Goal: Book appointment/travel/reservation

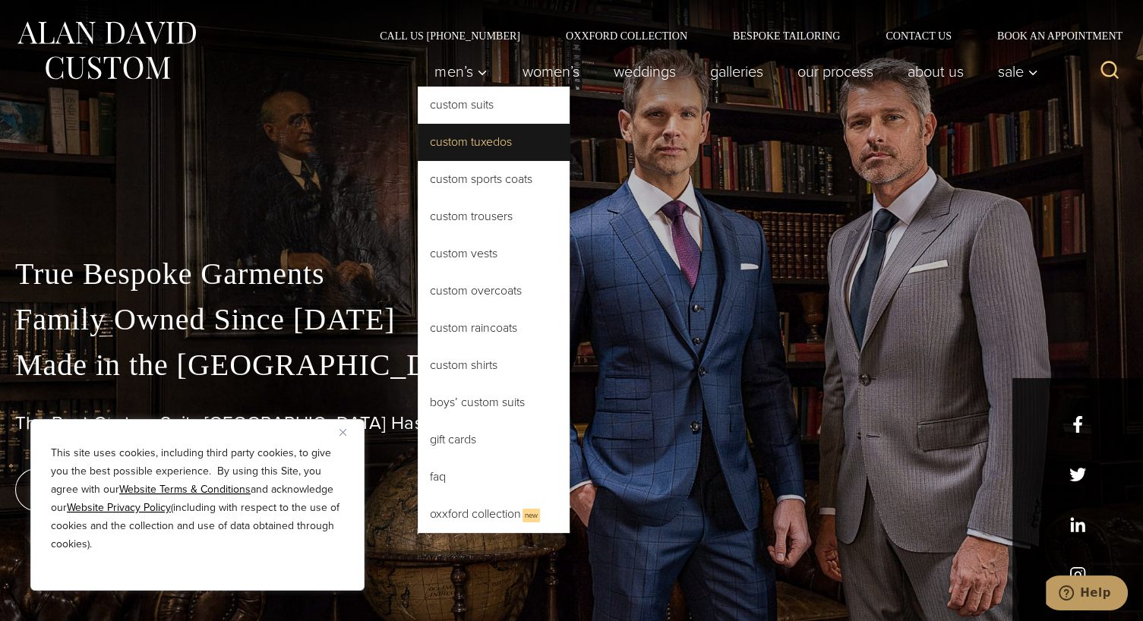
click at [471, 147] on link "Custom Tuxedos" at bounding box center [494, 142] width 152 height 36
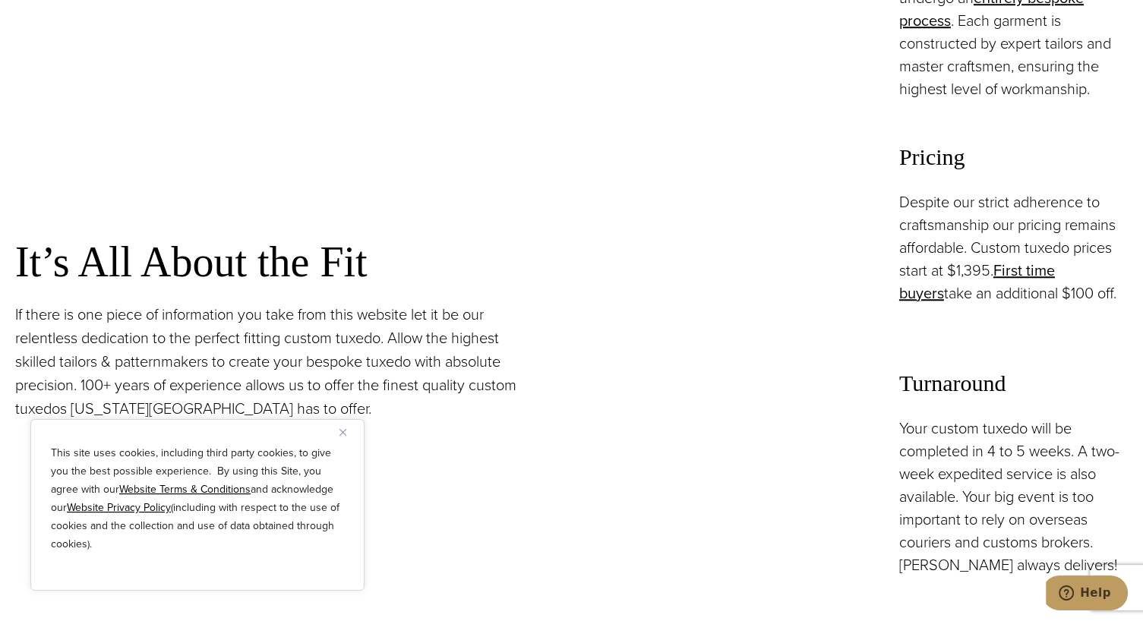
scroll to position [1263, 0]
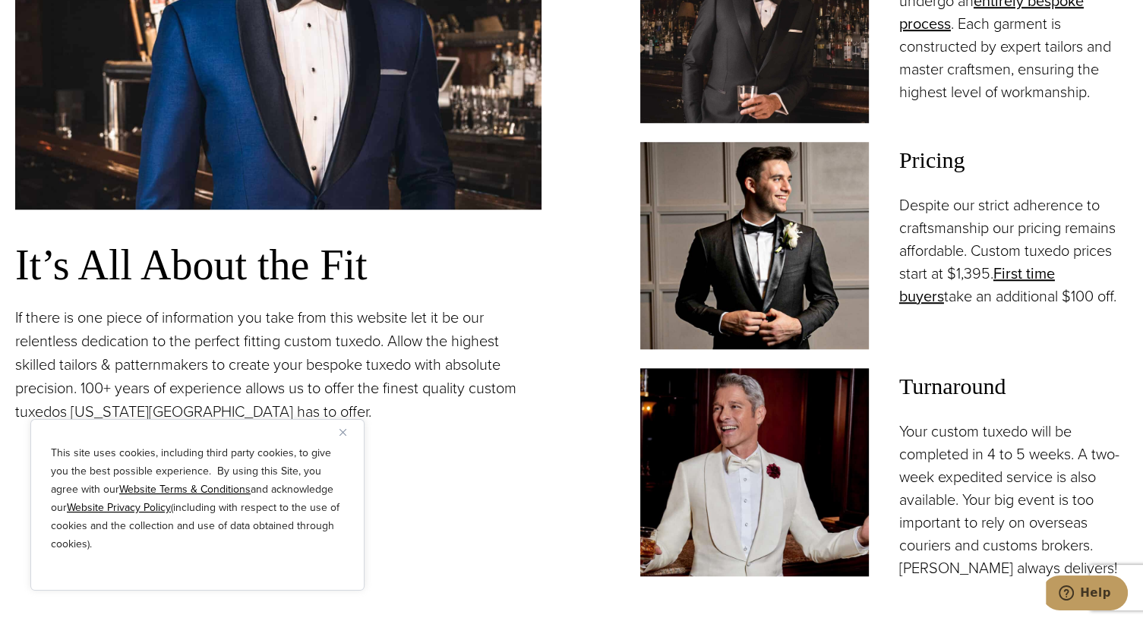
click at [343, 435] on img "Close" at bounding box center [343, 432] width 7 height 7
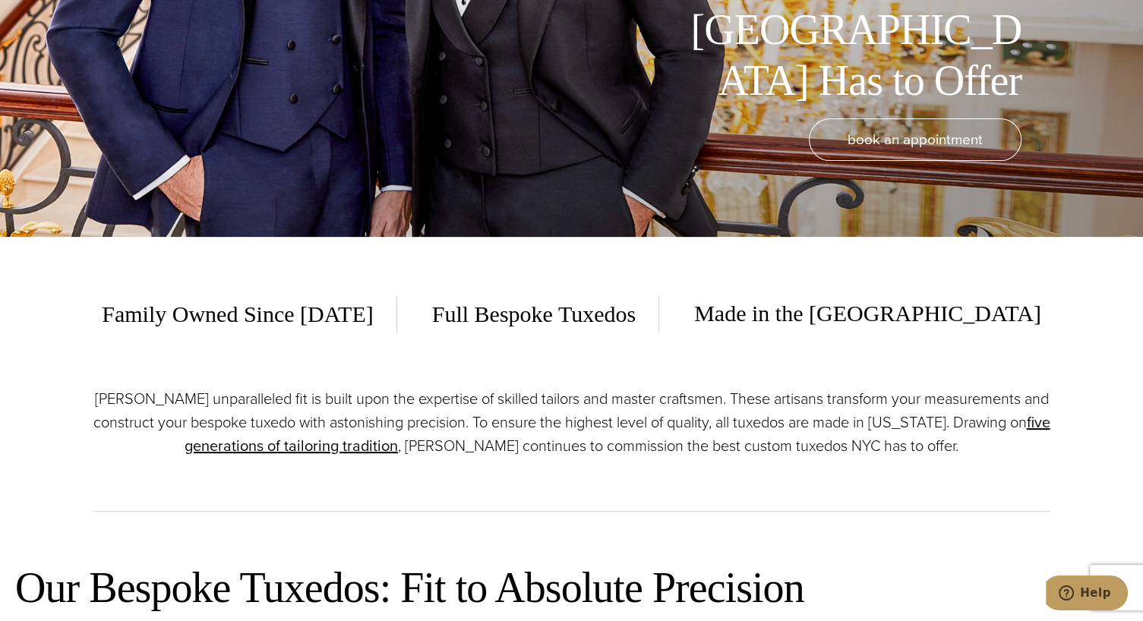
scroll to position [0, 0]
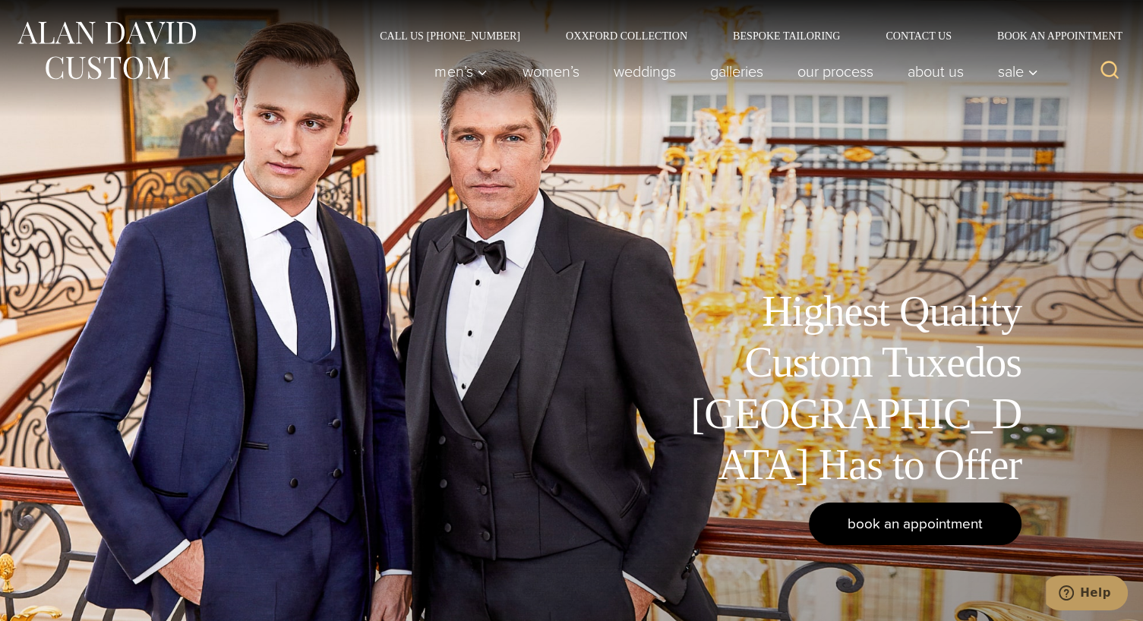
click at [927, 520] on span "book an appointment" at bounding box center [915, 524] width 135 height 22
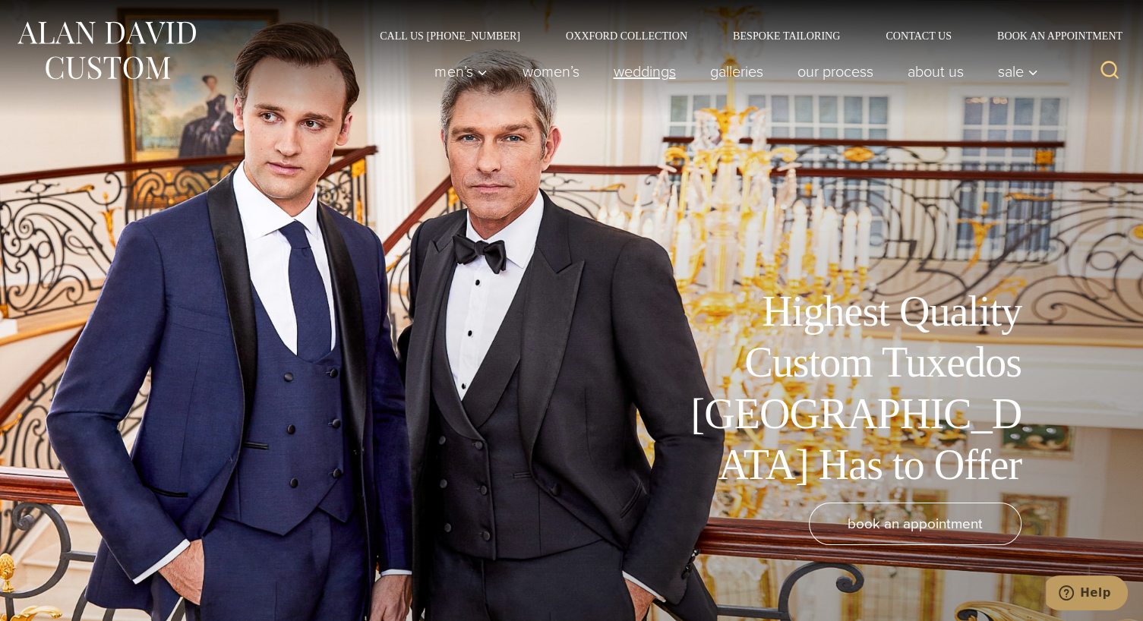
click at [630, 72] on link "weddings" at bounding box center [644, 71] width 96 height 30
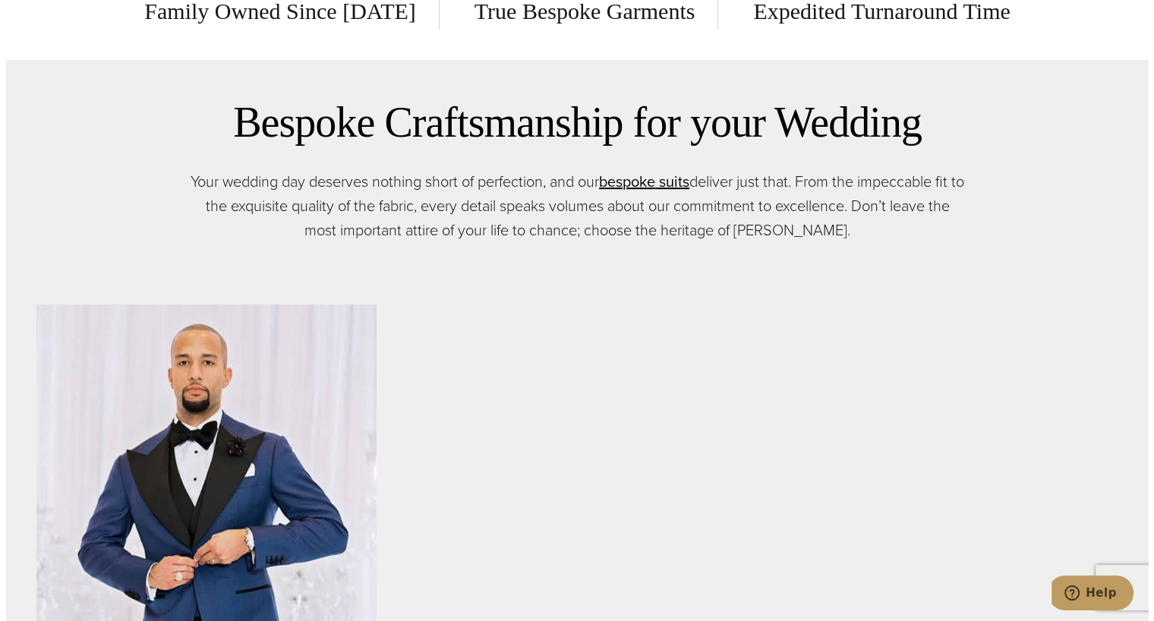
scroll to position [667, 0]
